Goal: Use online tool/utility: Utilize a website feature to perform a specific function

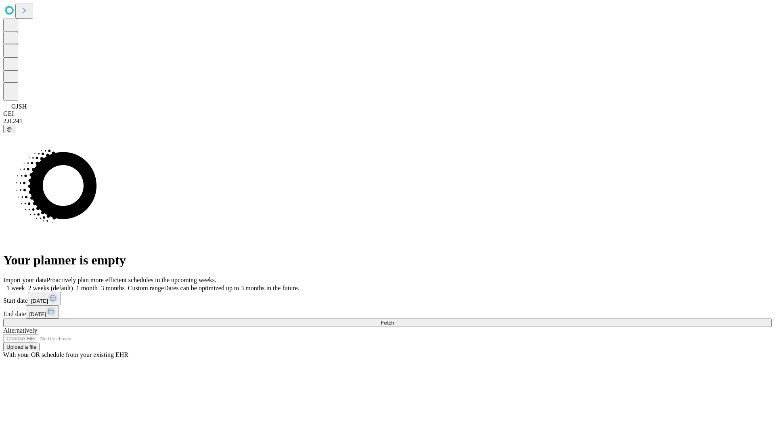
click at [394, 320] on span "Fetch" at bounding box center [387, 323] width 13 height 6
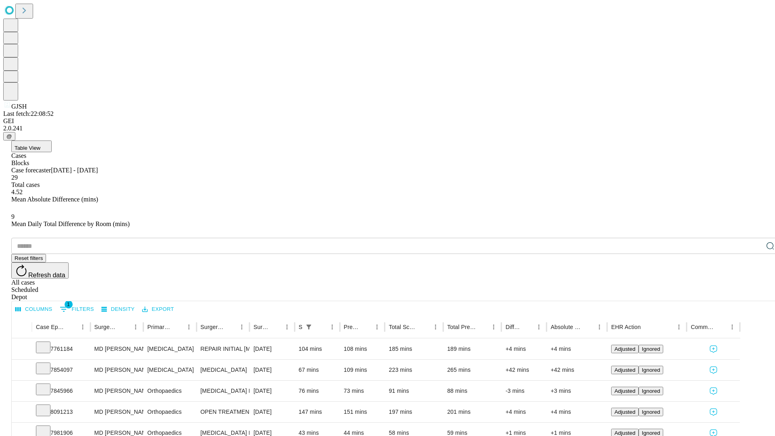
click at [40, 145] on span "Table View" at bounding box center [28, 148] width 26 height 6
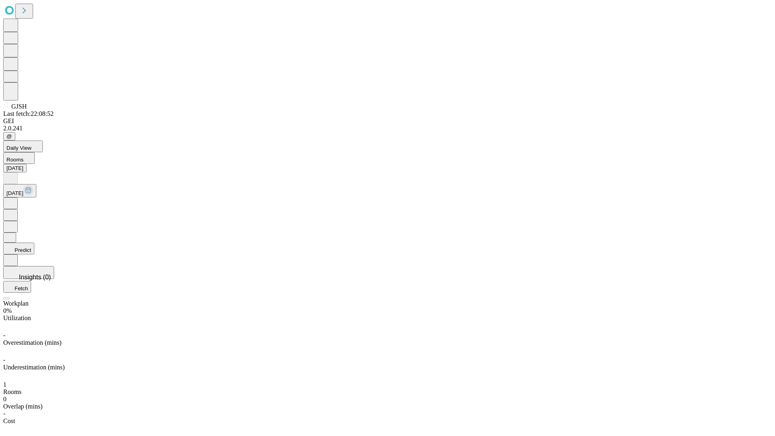
click at [34, 243] on button "Predict" at bounding box center [18, 249] width 31 height 12
